Goal: Unclear

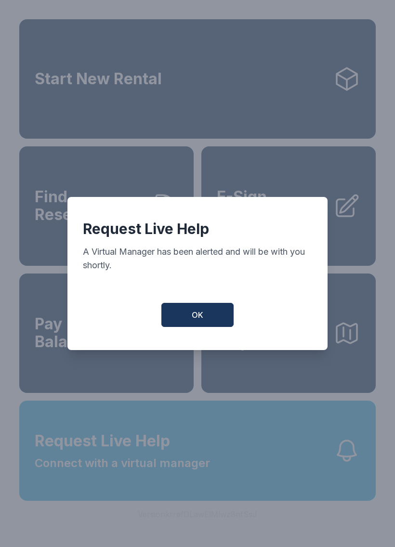
click at [193, 318] on span "OK" at bounding box center [198, 315] width 12 height 12
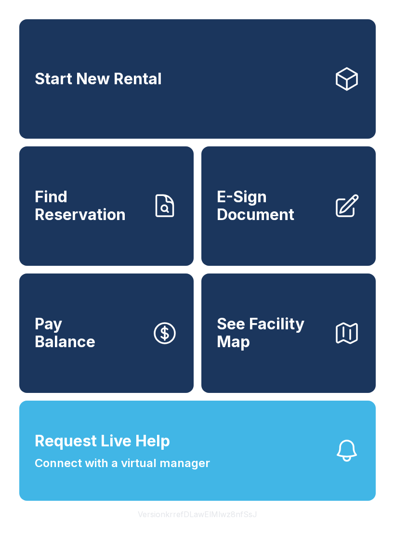
click at [191, 469] on span "Request Live Help Connect with a virtual manager" at bounding box center [122, 451] width 175 height 42
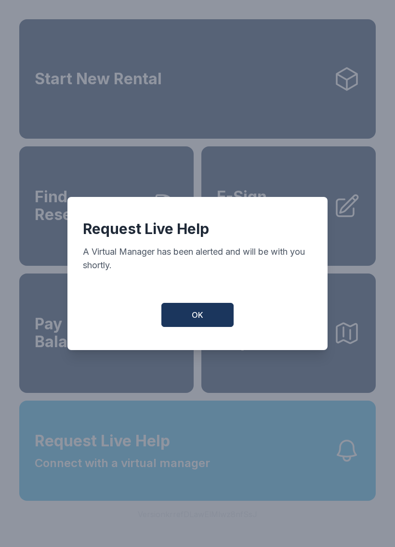
click at [198, 317] on span "OK" at bounding box center [198, 315] width 12 height 12
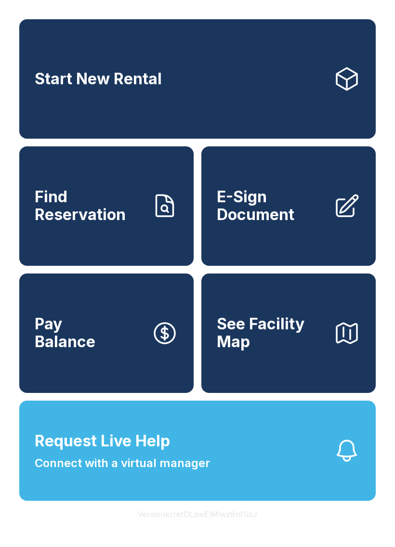
click at [3, 217] on div "Start New Rental Find Reservation E-Sign Document Pay Balance See Facility Map …" at bounding box center [197, 273] width 395 height 547
click at [159, 547] on div "Start New Rental Find Reservation E-Sign Document Pay Balance See Facility Map …" at bounding box center [197, 273] width 395 height 547
click at [185, 547] on div "Start New Rental Find Reservation E-Sign Document Pay Balance See Facility Map …" at bounding box center [197, 273] width 395 height 547
click at [260, 467] on button "Request Live Help Connect with a virtual manager" at bounding box center [197, 451] width 356 height 100
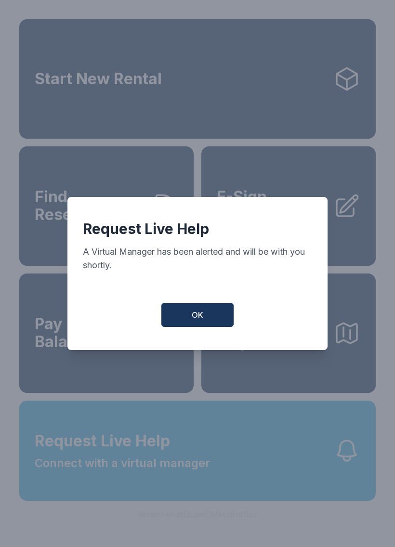
click at [197, 317] on span "OK" at bounding box center [198, 315] width 12 height 12
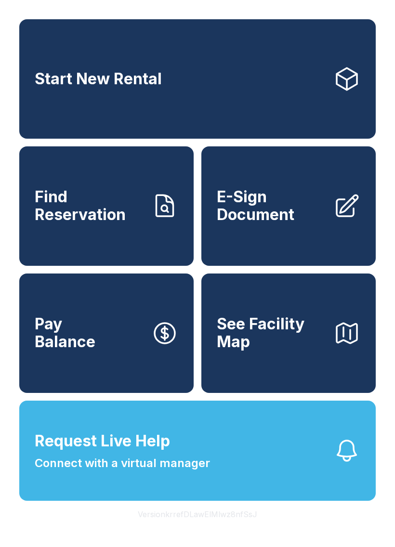
click at [197, 528] on button "Version krrefDLawElMlwz8nfSsJ" at bounding box center [197, 514] width 135 height 27
click at [210, 528] on button "Version krrefDLawElMlwz8nfSsJ" at bounding box center [197, 514] width 135 height 27
click at [203, 528] on button "Version krrefDLawElMlwz8nfSsJ" at bounding box center [197, 514] width 135 height 27
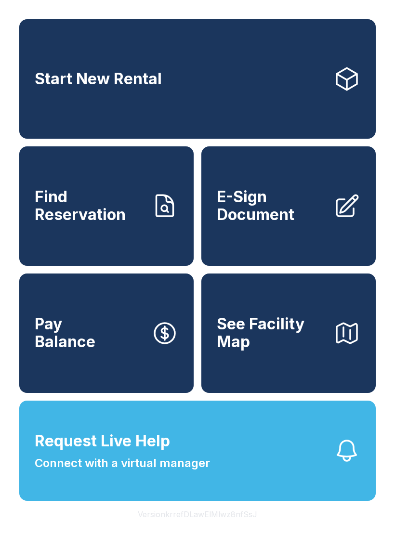
click at [203, 528] on button "Version krrefDLawElMlwz8nfSsJ" at bounding box center [197, 514] width 135 height 27
click at [185, 528] on button "Version krrefDLawElMlwz8nfSsJ" at bounding box center [197, 514] width 135 height 27
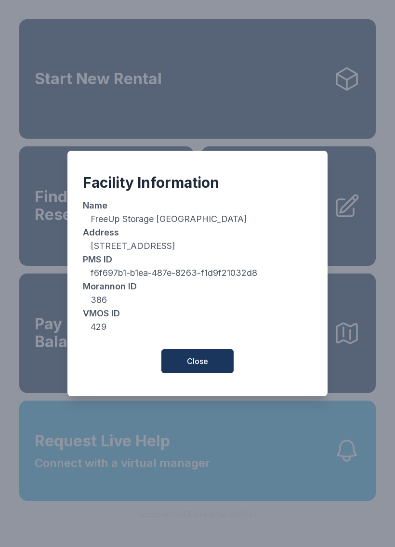
click at [188, 547] on div "Facility Information Name FreeUp Storage [GEOGRAPHIC_DATA] Address [STREET_ADDR…" at bounding box center [197, 273] width 395 height 547
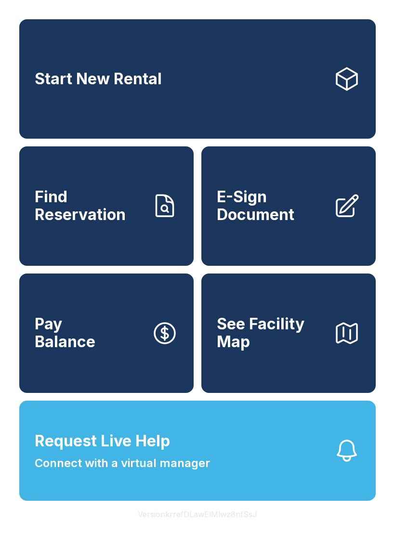
click at [195, 528] on button "Version krrefDLawElMlwz8nfSsJ" at bounding box center [197, 514] width 135 height 27
click at [13, 447] on div "Start New Rental Find Reservation E-Sign Document Pay Balance See Facility Map …" at bounding box center [197, 273] width 395 height 547
click at [392, 103] on div "Start New Rental Find Reservation E-Sign Document Pay Balance See Facility Map …" at bounding box center [197, 273] width 395 height 547
click at [390, 102] on div "Start New Rental Find Reservation E-Sign Document Pay Balance See Facility Map …" at bounding box center [197, 273] width 395 height 547
click at [391, 101] on div "Start New Rental Find Reservation E-Sign Document Pay Balance See Facility Map …" at bounding box center [197, 273] width 395 height 547
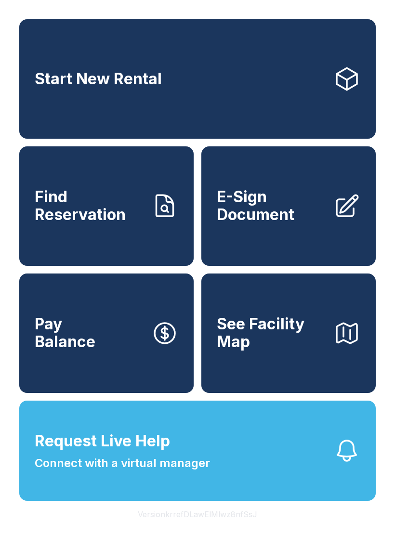
click at [5, 150] on div "Start New Rental Find Reservation E-Sign Document Pay Balance See Facility Map …" at bounding box center [197, 273] width 395 height 547
click at [196, 3] on div "Start New Rental Find Reservation E-Sign Document Pay Balance See Facility Map …" at bounding box center [197, 273] width 395 height 547
click at [74, 546] on div "Start New Rental Find Reservation E-Sign Document Pay Balance See Facility Map …" at bounding box center [197, 273] width 395 height 547
click at [69, 539] on div "Start New Rental Find Reservation E-Sign Document Pay Balance See Facility Map …" at bounding box center [197, 273] width 395 height 547
click at [72, 536] on div "Start New Rental Find Reservation E-Sign Document Pay Balance See Facility Map …" at bounding box center [197, 273] width 395 height 547
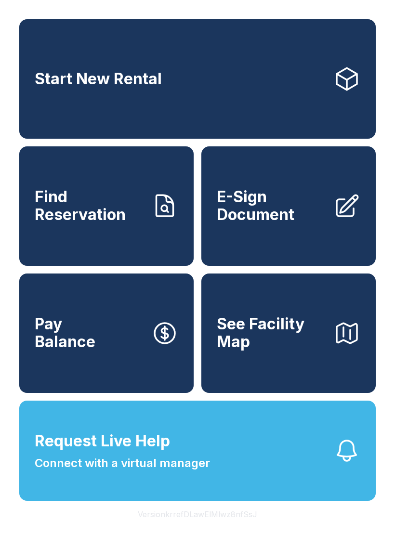
click at [71, 537] on div "Start New Rental Find Reservation E-Sign Document Pay Balance See Facility Map …" at bounding box center [197, 273] width 395 height 547
click at [72, 537] on div "Start New Rental Find Reservation E-Sign Document Pay Balance See Facility Map …" at bounding box center [197, 273] width 395 height 547
click at [77, 541] on div "Start New Rental Find Reservation E-Sign Document Pay Balance See Facility Map …" at bounding box center [197, 273] width 395 height 547
click at [5, 59] on div "Start New Rental Find Reservation E-Sign Document Pay Balance See Facility Map …" at bounding box center [197, 273] width 395 height 547
click at [62, 2] on div "Start New Rental Find Reservation E-Sign Document Pay Balance See Facility Map …" at bounding box center [197, 273] width 395 height 547
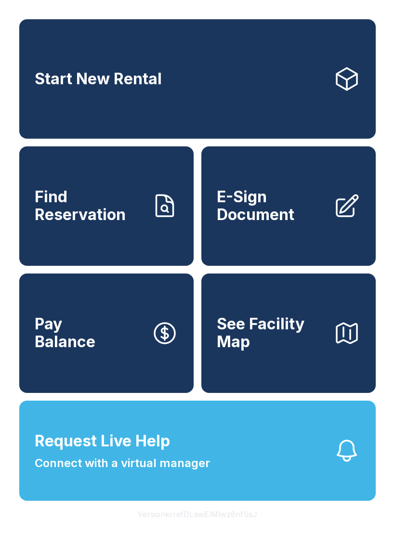
click at [5, 351] on div "Start New Rental Find Reservation E-Sign Document Pay Balance See Facility Map …" at bounding box center [197, 273] width 395 height 547
click at [42, 542] on div "Start New Rental Find Reservation E-Sign Document Pay Balance See Facility Map …" at bounding box center [197, 273] width 395 height 547
click at [43, 543] on div "Start New Rental Find Reservation E-Sign Document Pay Balance See Facility Map …" at bounding box center [197, 273] width 395 height 547
click at [48, 532] on div "Start New Rental Find Reservation E-Sign Document Pay Balance See Facility Map …" at bounding box center [197, 273] width 395 height 547
click at [57, 538] on div "Start New Rental Find Reservation E-Sign Document Pay Balance See Facility Map …" at bounding box center [197, 273] width 395 height 547
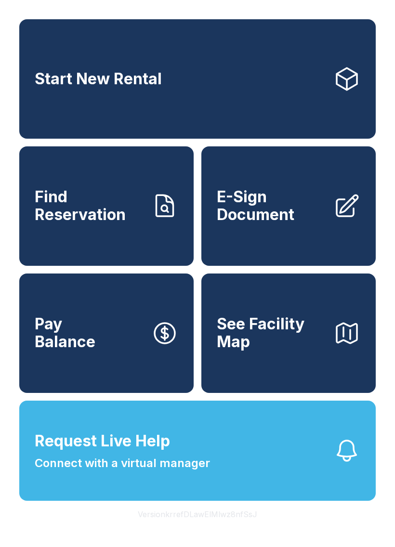
click at [12, 338] on div "Start New Rental Find Reservation E-Sign Document Pay Balance See Facility Map …" at bounding box center [197, 273] width 395 height 547
click at [62, 537] on div "Start New Rental Find Reservation E-Sign Document Pay Balance See Facility Map …" at bounding box center [197, 273] width 395 height 547
click at [66, 538] on div "Start New Rental Find Reservation E-Sign Document Pay Balance See Facility Map …" at bounding box center [197, 273] width 395 height 547
click at [193, 0] on div "Start New Rental Find Reservation E-Sign Document Pay Balance See Facility Map …" at bounding box center [197, 273] width 395 height 547
click at [196, 528] on button "Version krrefDLawElMlwz8nfSsJ" at bounding box center [197, 514] width 135 height 27
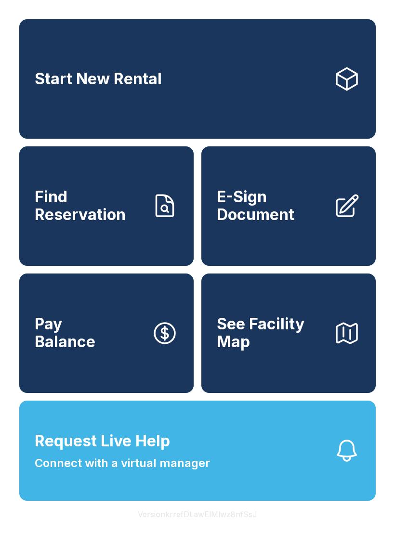
click at [196, 528] on button "Version krrefDLawElMlwz8nfSsJ" at bounding box center [197, 514] width 135 height 27
click at [199, 528] on button "Version krrefDLawElMlwz8nfSsJ" at bounding box center [197, 514] width 135 height 27
click at [191, 528] on button "Version krrefDLawElMlwz8nfSsJ" at bounding box center [197, 514] width 135 height 27
click at [200, 528] on button "Version krrefDLawElMlwz8nfSsJ" at bounding box center [197, 514] width 135 height 27
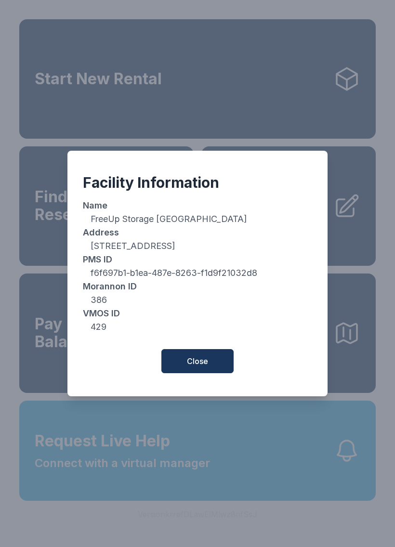
click at [200, 537] on div "Facility Information Name FreeUp Storage [GEOGRAPHIC_DATA] Address [STREET_ADDR…" at bounding box center [197, 273] width 395 height 547
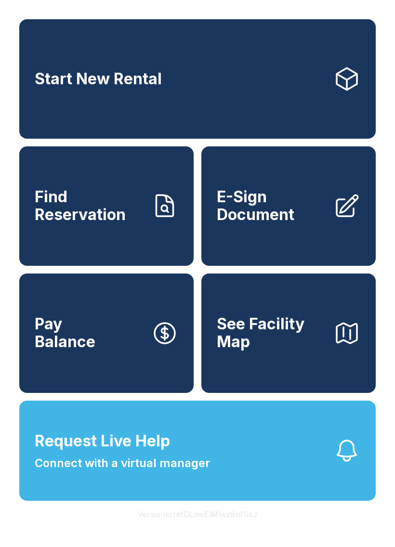
click at [198, 528] on button "Version krrefDLawElMlwz8nfSsJ" at bounding box center [197, 514] width 135 height 27
click at [188, 528] on button "Version krrefDLawElMlwz8nfSsJ" at bounding box center [197, 514] width 135 height 27
click at [197, 528] on button "Version krrefDLawElMlwz8nfSsJ" at bounding box center [197, 514] width 135 height 27
click at [196, 528] on button "Version krrefDLawElMlwz8nfSsJ" at bounding box center [197, 514] width 135 height 27
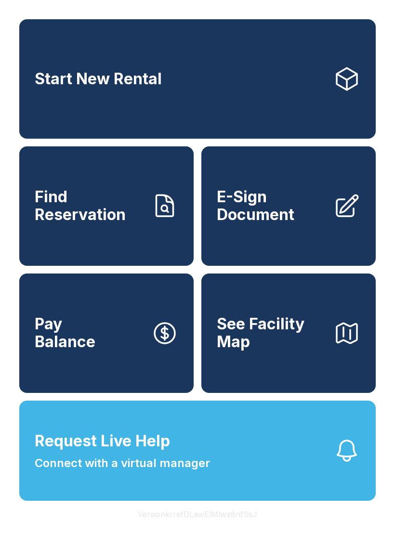
click at [196, 528] on button "Version krrefDLawElMlwz8nfSsJ" at bounding box center [197, 514] width 135 height 27
click at [190, 528] on button "Version krrefDLawElMlwz8nfSsJ" at bounding box center [197, 514] width 135 height 27
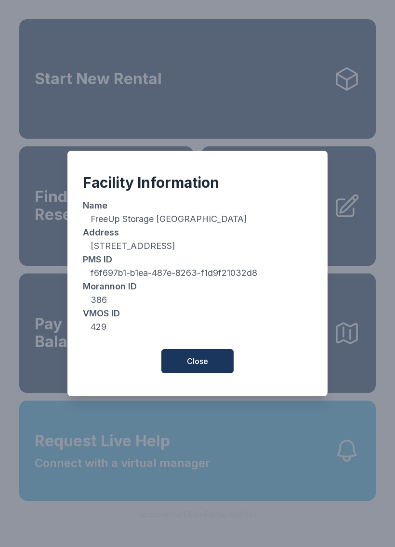
click at [190, 538] on div "Facility Information Name FreeUp Storage [GEOGRAPHIC_DATA] Address [STREET_ADDR…" at bounding box center [197, 273] width 395 height 547
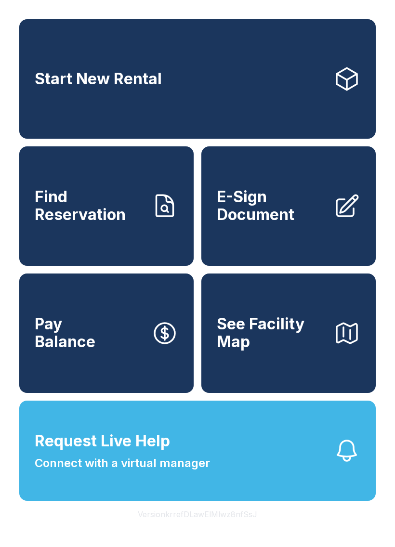
click at [185, 528] on button "Version krrefDLawElMlwz8nfSsJ" at bounding box center [197, 514] width 135 height 27
click at [184, 528] on button "Version krrefDLawElMlwz8nfSsJ" at bounding box center [197, 514] width 135 height 27
click at [189, 528] on button "Version krrefDLawElMlwz8nfSsJ" at bounding box center [197, 514] width 135 height 27
click at [194, 528] on button "Version krrefDLawElMlwz8nfSsJ" at bounding box center [197, 514] width 135 height 27
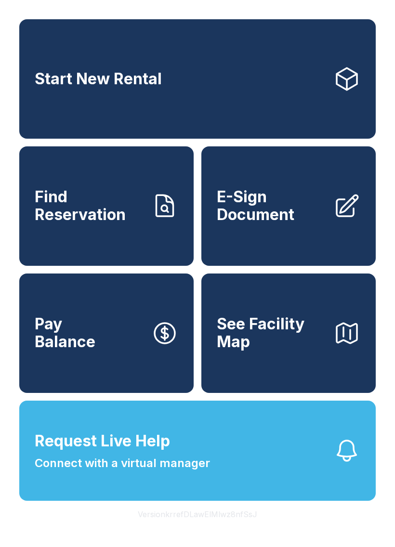
click at [187, 528] on button "Version krrefDLawElMlwz8nfSsJ" at bounding box center [197, 514] width 135 height 27
click at [186, 528] on button "Version krrefDLawElMlwz8nfSsJ" at bounding box center [197, 514] width 135 height 27
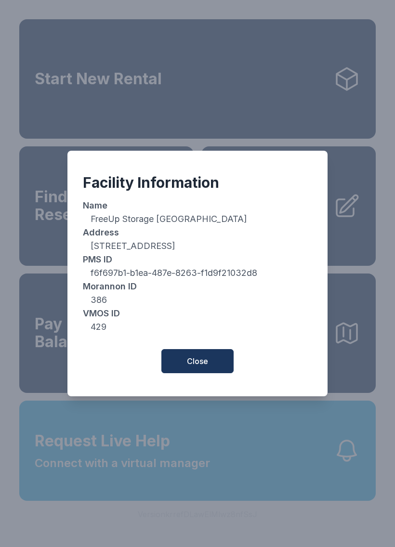
click at [188, 355] on button "Close" at bounding box center [197, 361] width 72 height 24
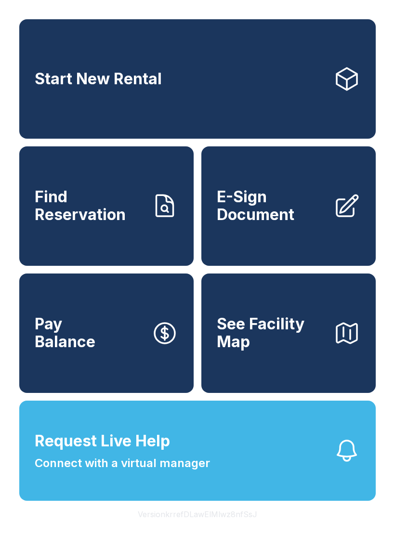
click at [36, 540] on div "Start New Rental Find Reservation E-Sign Document Pay Balance See Facility Map …" at bounding box center [197, 273] width 395 height 547
click at [32, 540] on div "Start New Rental Find Reservation E-Sign Document Pay Balance See Facility Map …" at bounding box center [197, 273] width 395 height 547
click at [44, 531] on div "Start New Rental Find Reservation E-Sign Document Pay Balance See Facility Map …" at bounding box center [197, 273] width 395 height 547
click at [60, 533] on div "Start New Rental Find Reservation E-Sign Document Pay Balance See Facility Map …" at bounding box center [197, 273] width 395 height 547
click at [66, 533] on div "Start New Rental Find Reservation E-Sign Document Pay Balance See Facility Map …" at bounding box center [197, 273] width 395 height 547
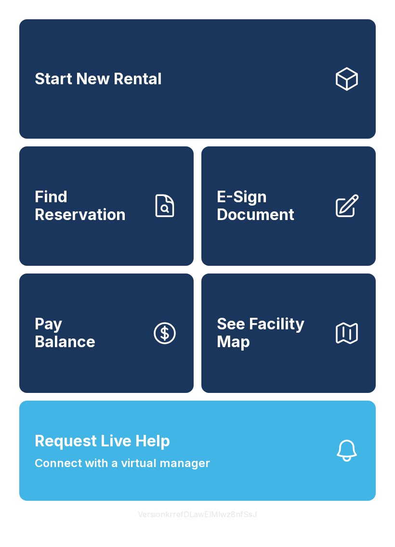
click at [46, 538] on div "Start New Rental Find Reservation E-Sign Document Pay Balance See Facility Map …" at bounding box center [197, 273] width 395 height 547
click at [54, 538] on div "Start New Rental Find Reservation E-Sign Document Pay Balance See Facility Map …" at bounding box center [197, 273] width 395 height 547
